Goal: Find specific page/section: Find specific page/section

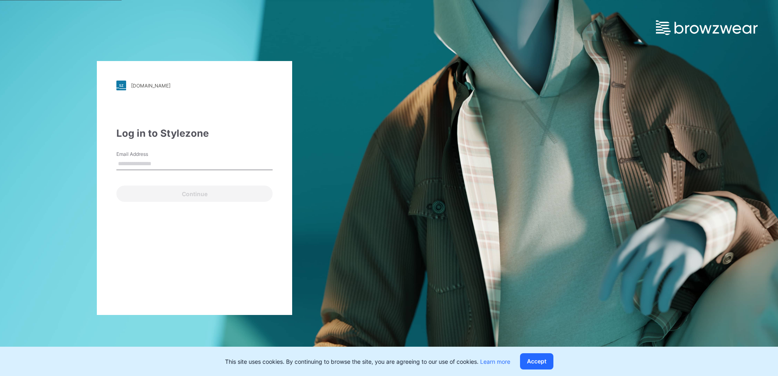
click at [165, 162] on input "Email Address" at bounding box center [194, 164] width 156 height 12
type input "**********"
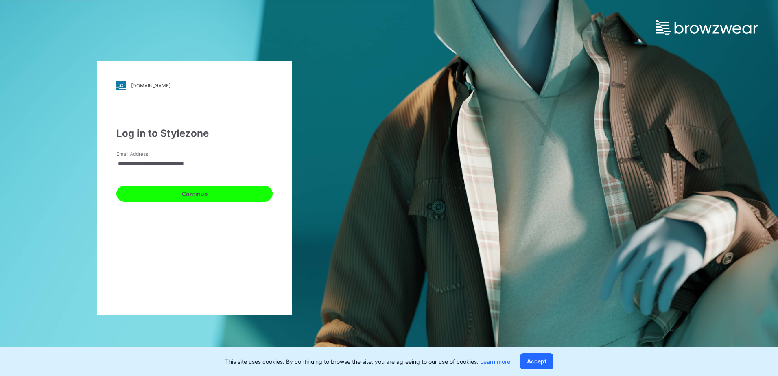
click at [173, 198] on button "Continue" at bounding box center [194, 194] width 156 height 16
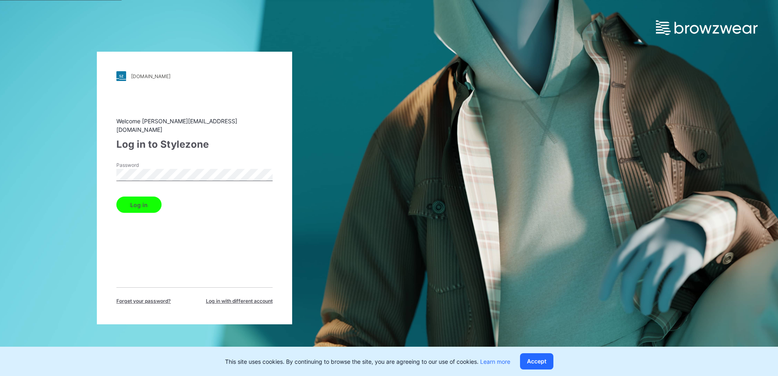
click at [144, 210] on div "Welcome [PERSON_NAME][EMAIL_ADDRESS][DOMAIN_NAME] Log in to Stylezone Password …" at bounding box center [194, 211] width 156 height 188
click at [139, 201] on button "Log in" at bounding box center [138, 205] width 45 height 16
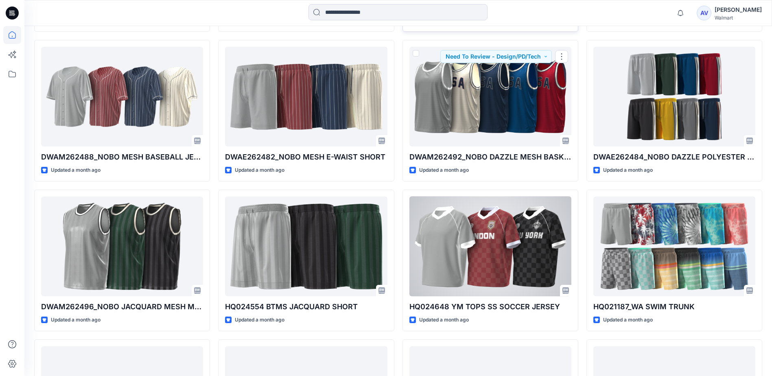
scroll to position [711, 0]
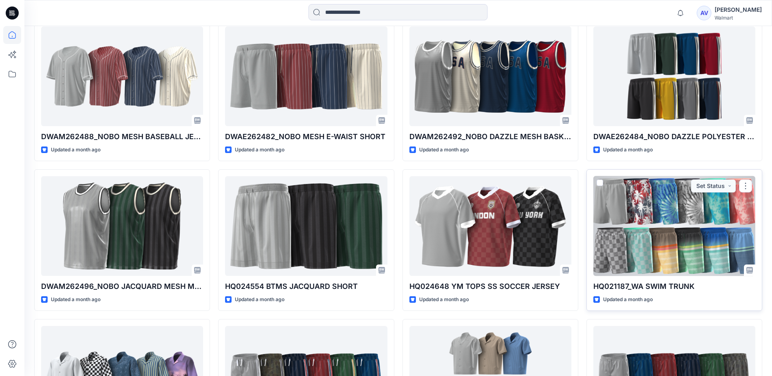
click at [683, 265] on div at bounding box center [674, 226] width 162 height 100
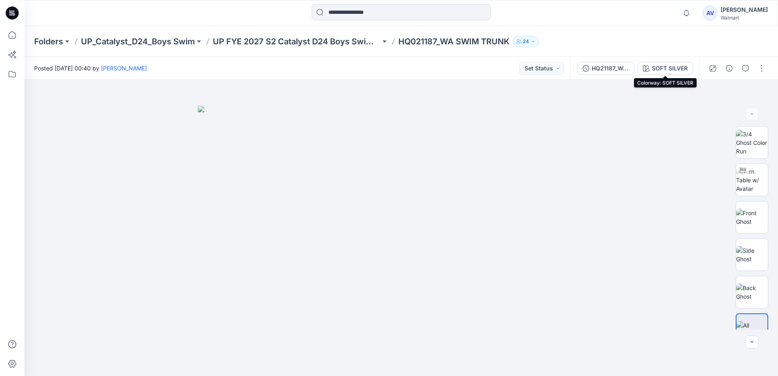
click at [658, 69] on div "SOFT SILVER" at bounding box center [670, 68] width 36 height 9
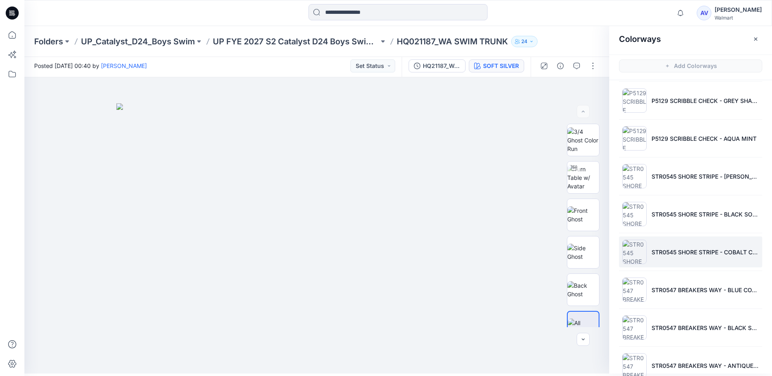
scroll to position [363, 0]
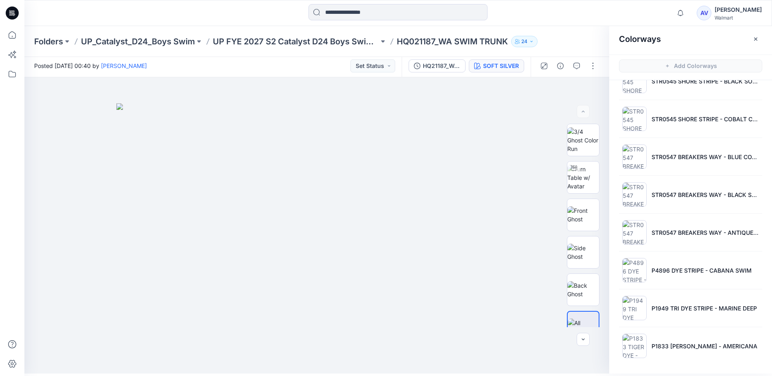
click at [444, 43] on p "HQ021187_WA SWIM TRUNK" at bounding box center [452, 41] width 111 height 11
click at [343, 39] on p "UP FYE 2027 S2 Catalyst D24 Boys Swim Styles" at bounding box center [296, 41] width 166 height 11
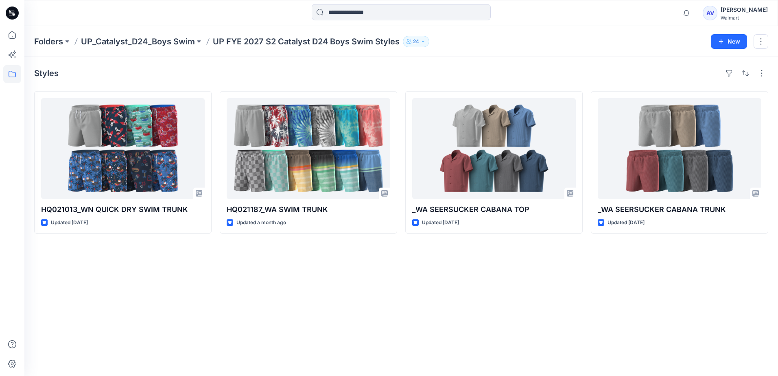
click at [96, 41] on p "UP_Catalyst_D24_Boys Swim" at bounding box center [138, 41] width 114 height 11
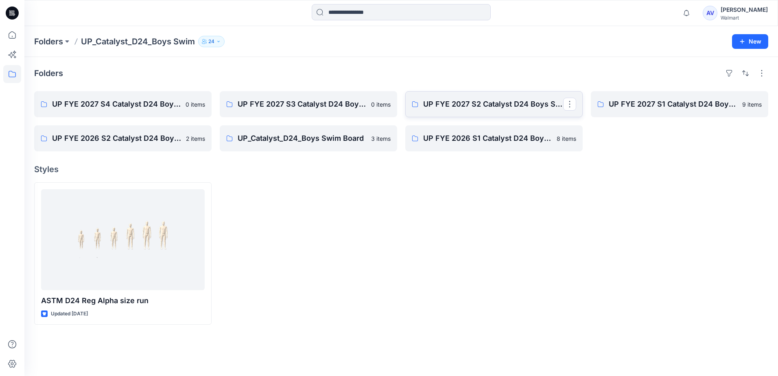
click at [484, 111] on link "UP FYE 2027 S2 Catalyst D24 Boys Swim Styles" at bounding box center [493, 104] width 177 height 26
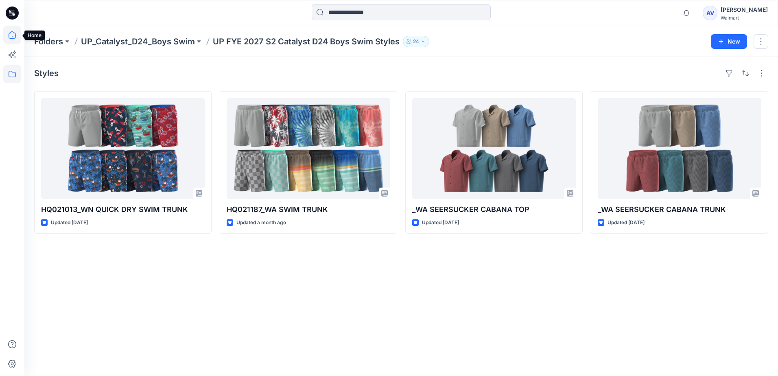
click at [9, 34] on icon at bounding box center [12, 34] width 7 height 7
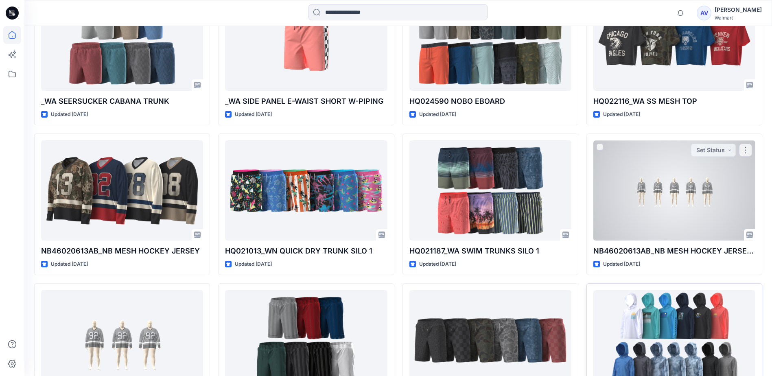
scroll to position [1201, 0]
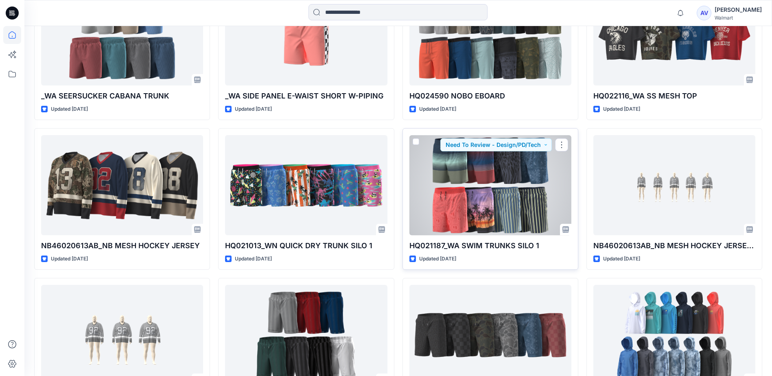
click at [469, 203] on div at bounding box center [490, 185] width 162 height 100
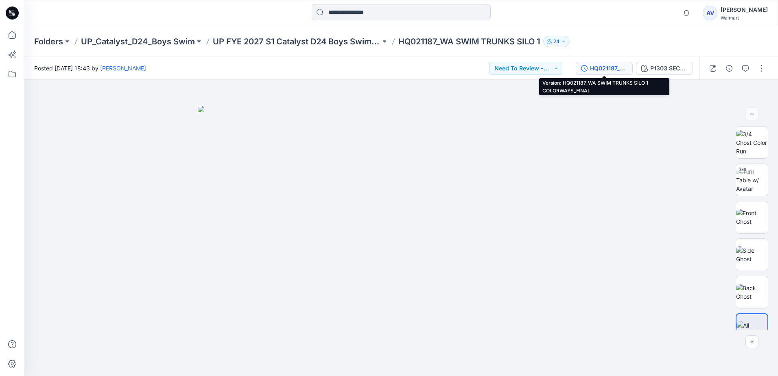
click at [601, 64] on div "HQ021187_WA SWIM TRUNKS SILO 1 COLORWAYS_FINAL" at bounding box center [608, 68] width 37 height 9
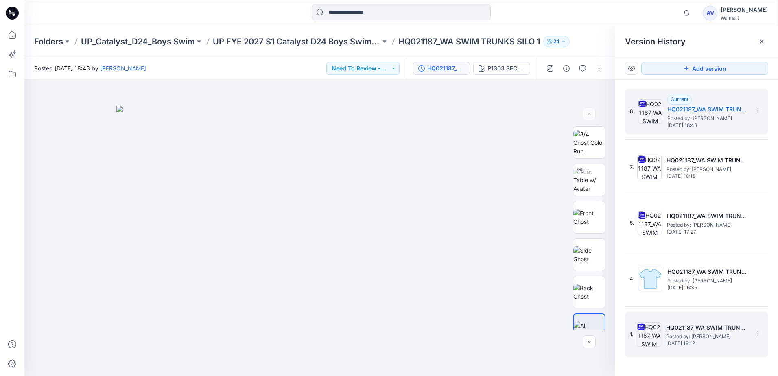
click at [710, 344] on span "[DATE] 19:12" at bounding box center [706, 344] width 81 height 6
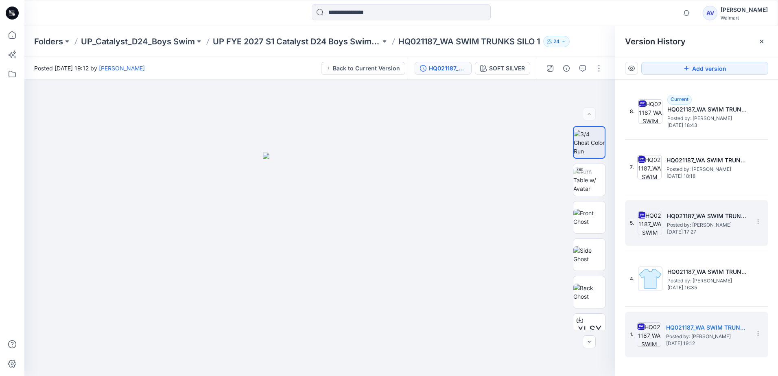
click at [685, 241] on div "5. HQ021187_WA SWIM TRUNKS SILO 1 COLORWAYS Posted by: [PERSON_NAME] [DATE] 17:…" at bounding box center [691, 222] width 122 height 39
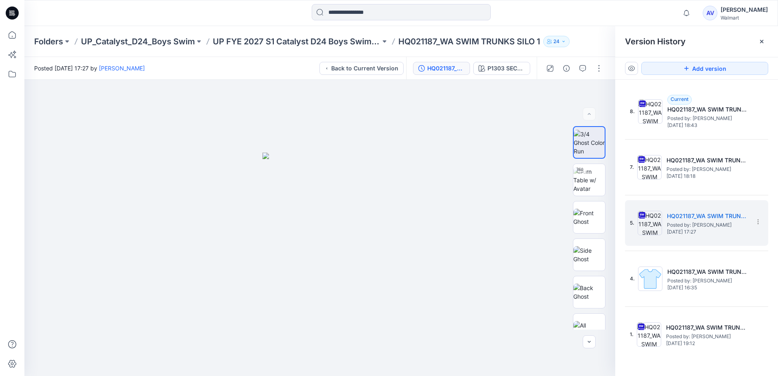
click at [736, 15] on div "Walmart" at bounding box center [744, 18] width 47 height 6
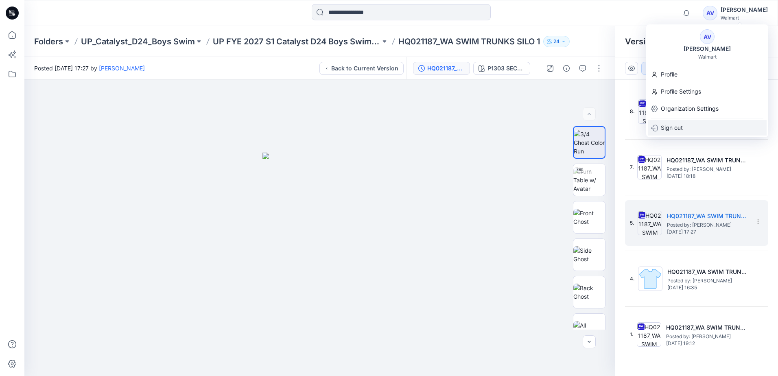
click at [679, 128] on p "Sign out" at bounding box center [672, 127] width 22 height 15
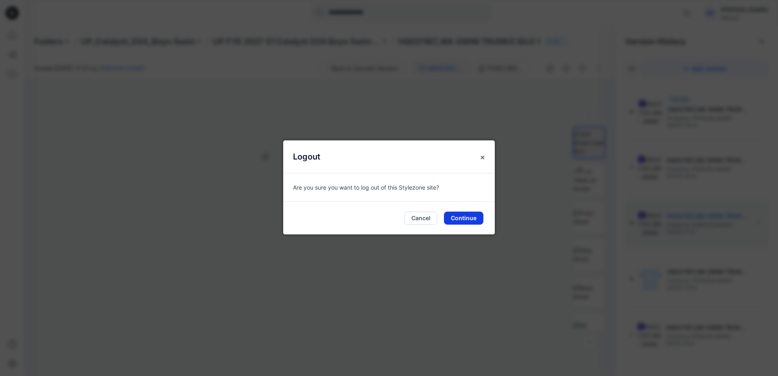
click at [464, 223] on button "Continue" at bounding box center [463, 218] width 39 height 13
